Goal: Find specific page/section: Find specific page/section

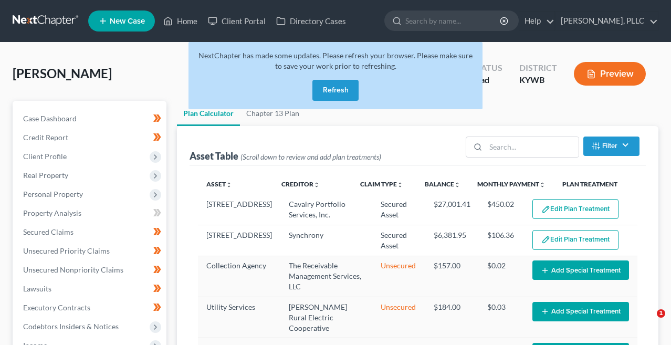
select select "59"
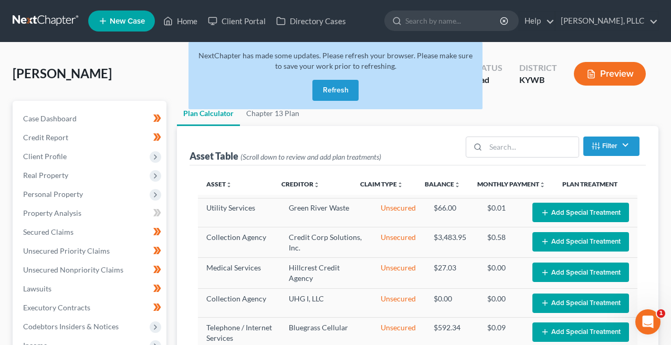
click at [30, 10] on nav "Home New Case Client Portal Directory Cases [PERSON_NAME] Law, PLLC [PERSON_NAM…" at bounding box center [335, 21] width 671 height 42
click at [35, 26] on link at bounding box center [46, 21] width 67 height 19
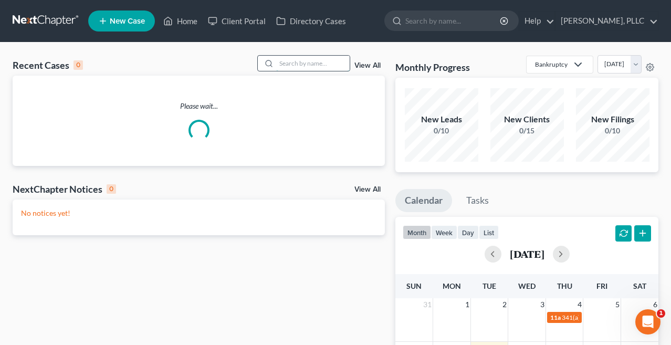
click at [316, 62] on input "search" at bounding box center [312, 63] width 73 height 15
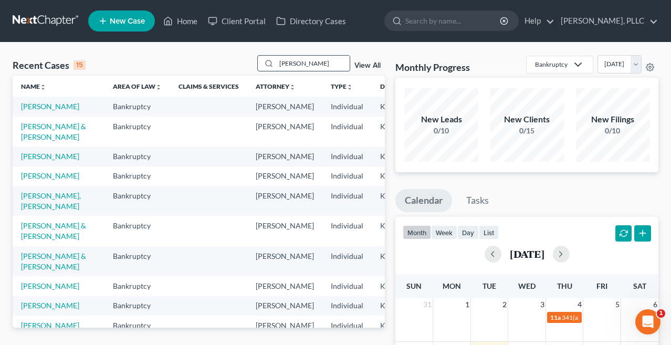
type input "[PERSON_NAME]"
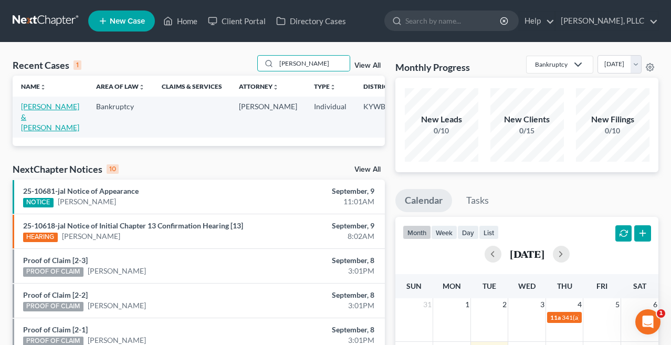
click at [37, 110] on link "[PERSON_NAME] & [PERSON_NAME]" at bounding box center [50, 117] width 58 height 30
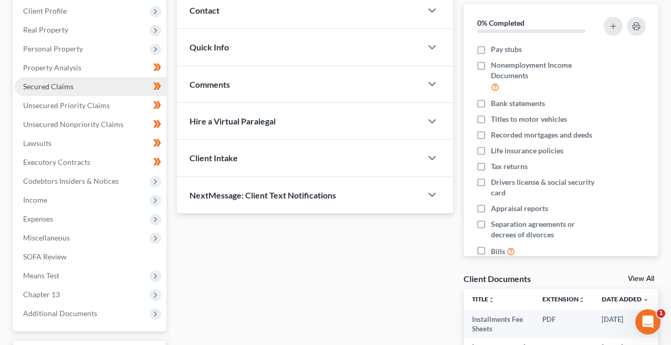
scroll to position [271, 0]
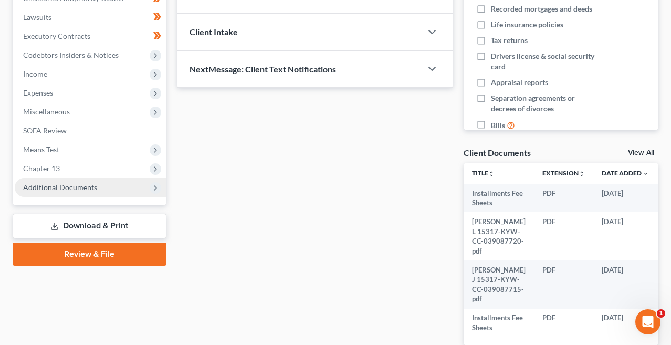
click at [97, 187] on span "Additional Documents" at bounding box center [91, 187] width 152 height 19
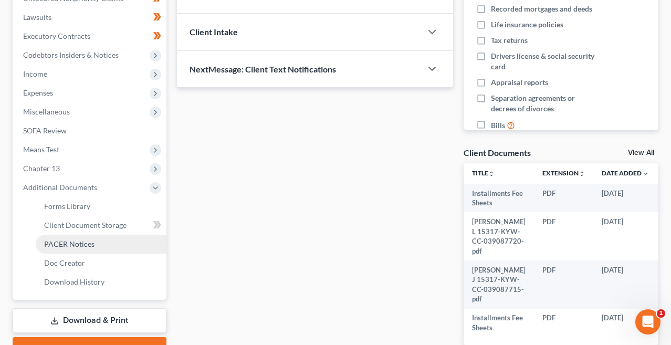
click at [88, 243] on span "PACER Notices" at bounding box center [69, 243] width 50 height 9
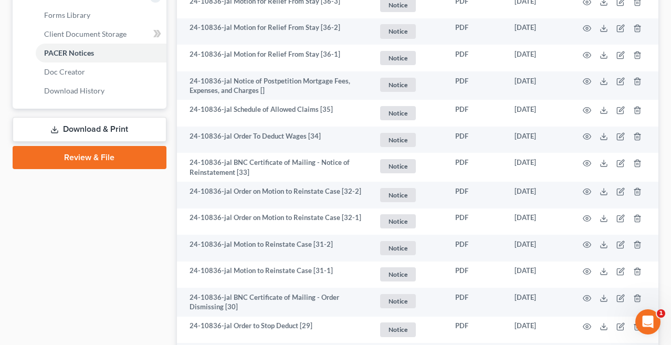
scroll to position [440, 0]
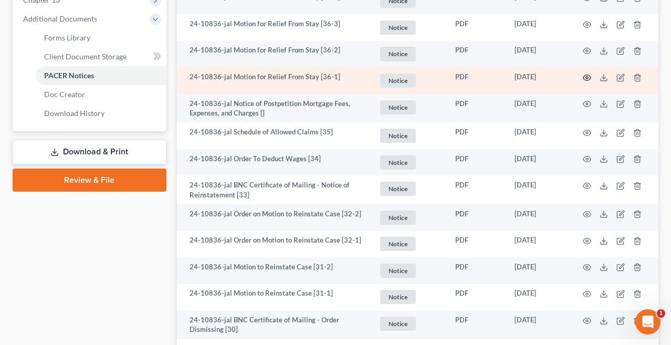
click at [585, 77] on icon "button" at bounding box center [587, 77] width 8 height 8
